Goal: Navigation & Orientation: Understand site structure

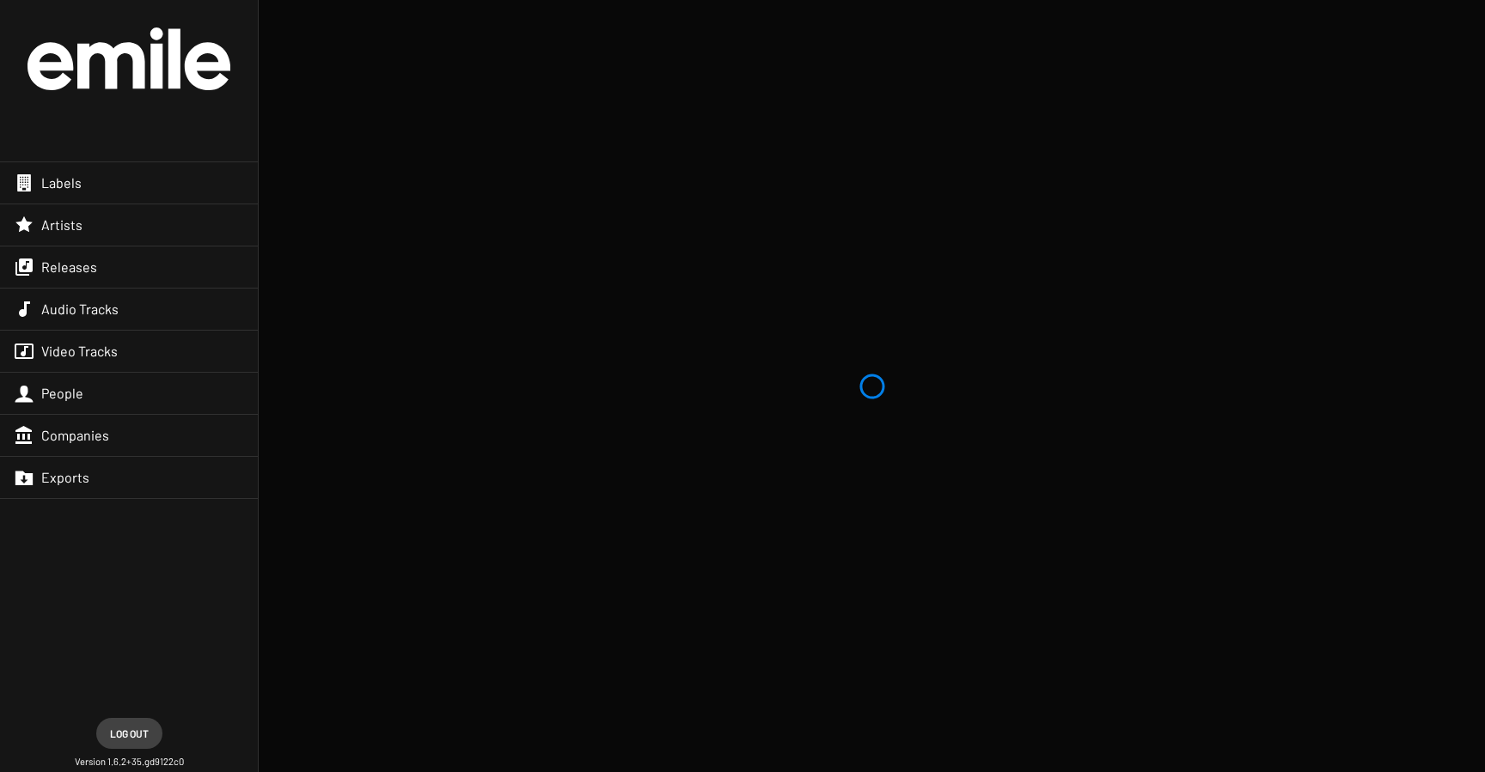
click at [159, 66] on img at bounding box center [128, 58] width 203 height 63
click at [70, 185] on span "Labels" at bounding box center [61, 182] width 40 height 17
click at [77, 277] on div "Releases" at bounding box center [129, 267] width 258 height 41
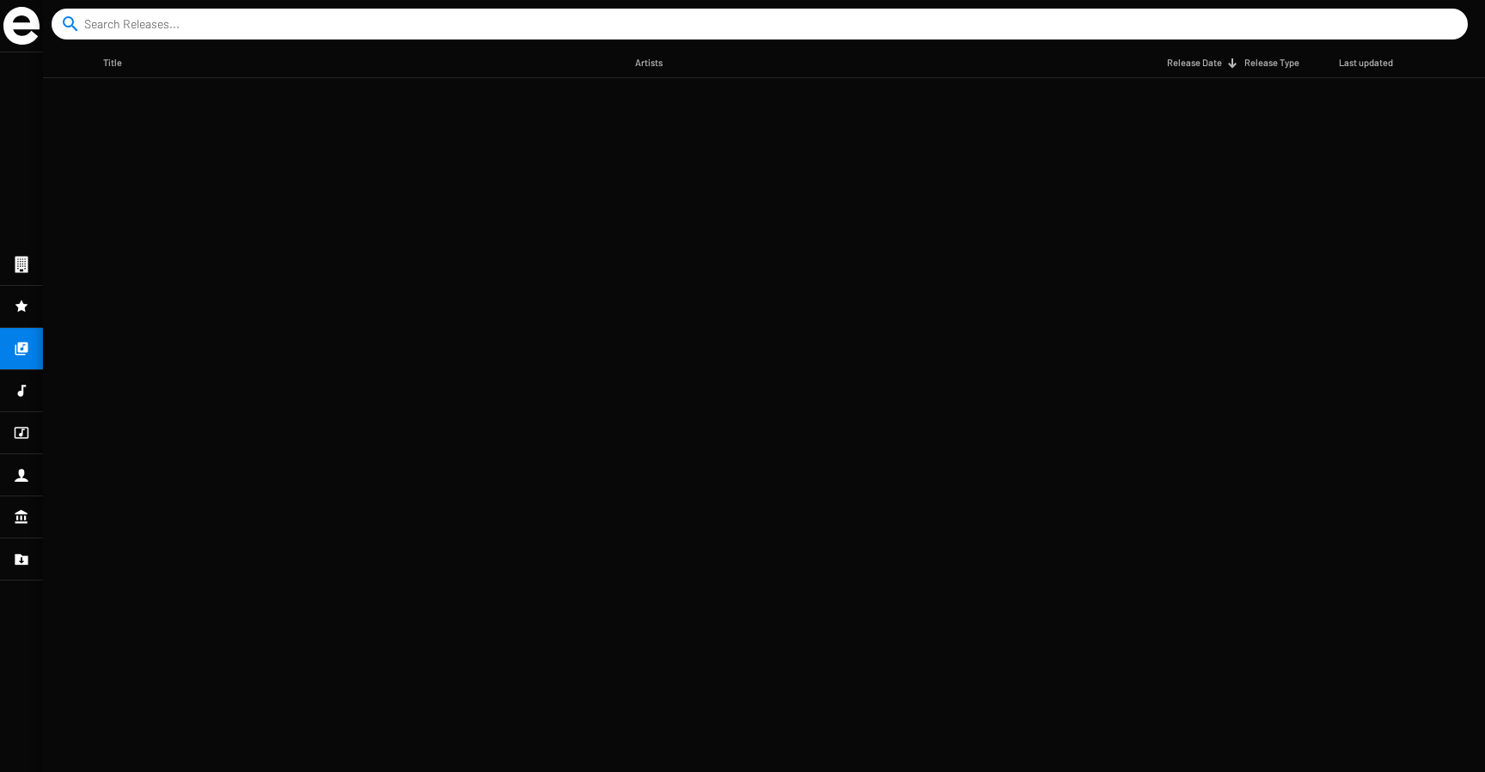
click at [8, 402] on div at bounding box center [21, 390] width 43 height 41
click at [18, 434] on icon at bounding box center [21, 433] width 15 height 21
click at [22, 486] on div at bounding box center [21, 474] width 43 height 41
click at [19, 515] on icon at bounding box center [21, 517] width 15 height 21
click at [13, 568] on div at bounding box center [21, 559] width 43 height 41
